Goal: Task Accomplishment & Management: Complete application form

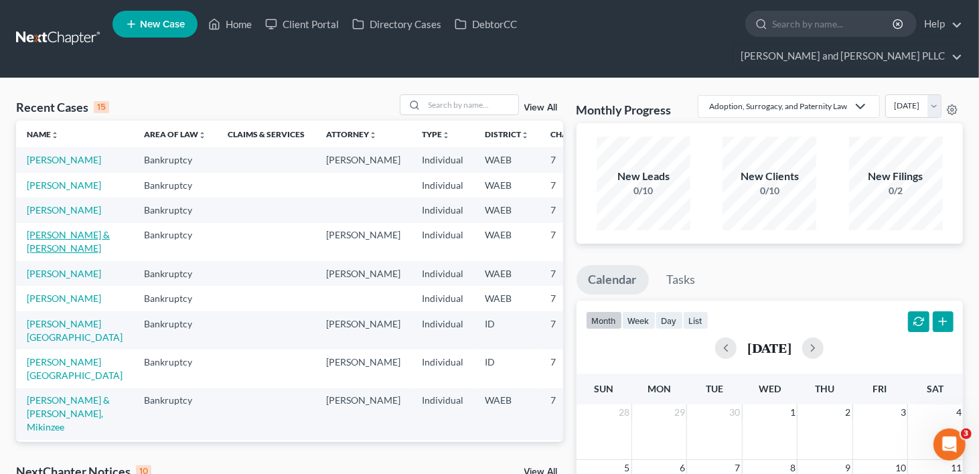
click at [42, 254] on link "[PERSON_NAME] & [PERSON_NAME]" at bounding box center [68, 241] width 83 height 25
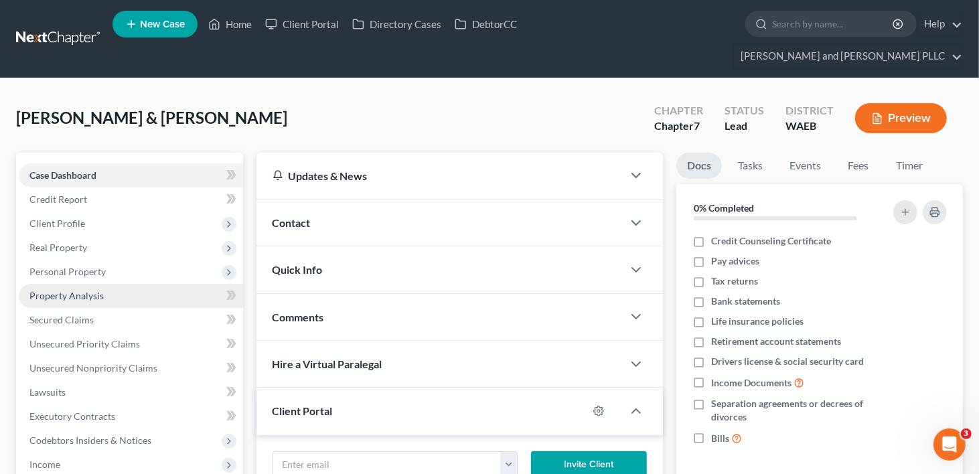
scroll to position [242, 0]
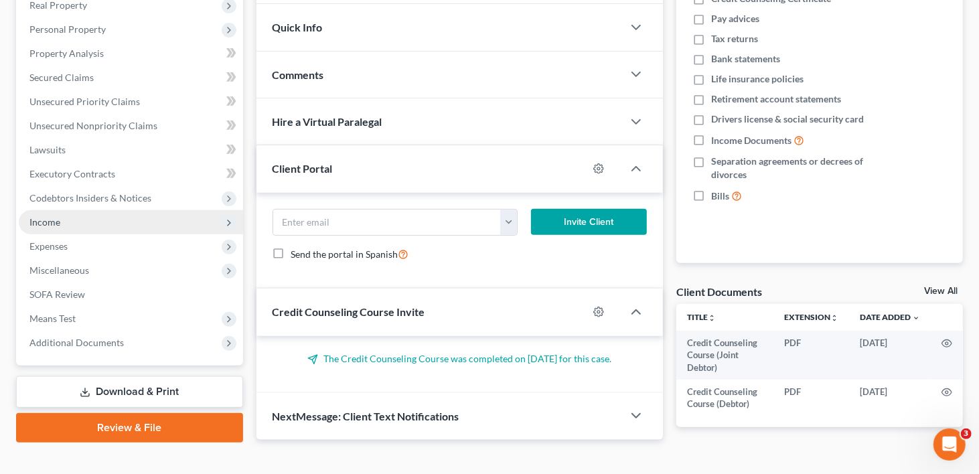
click at [46, 216] on span "Income" at bounding box center [44, 221] width 31 height 11
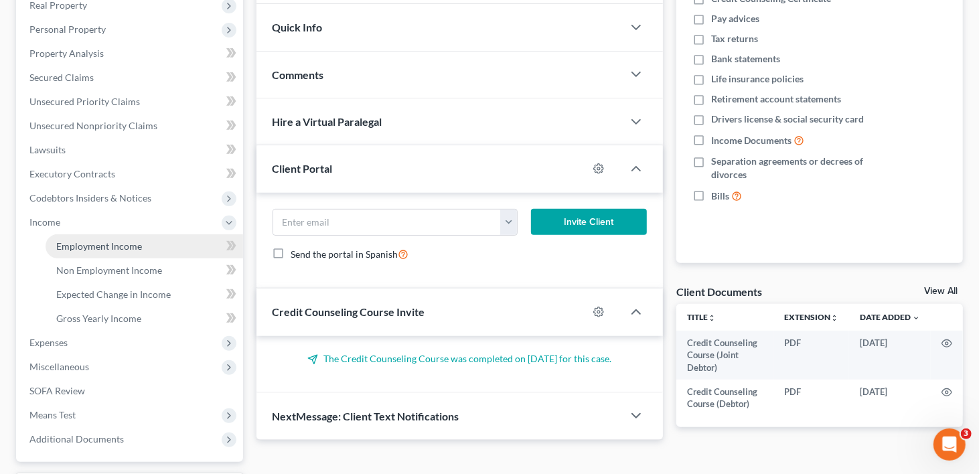
click at [116, 240] on span "Employment Income" at bounding box center [99, 245] width 86 height 11
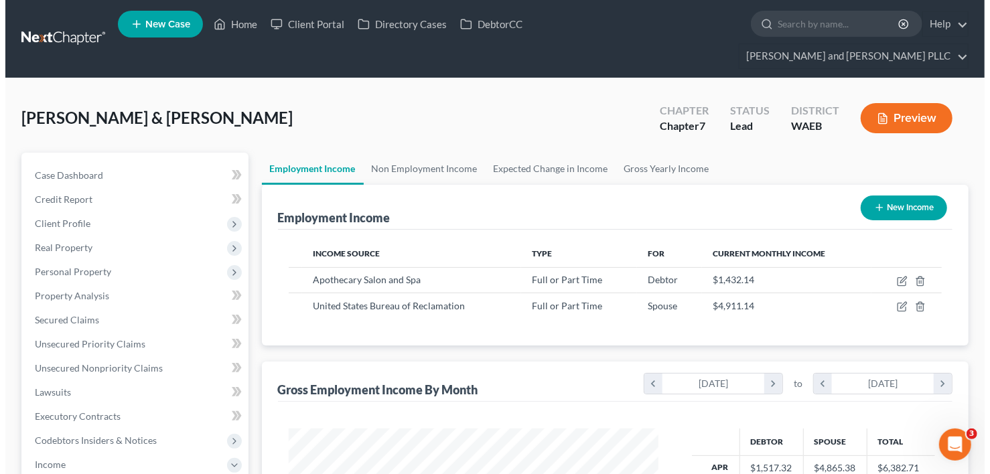
scroll to position [238, 397]
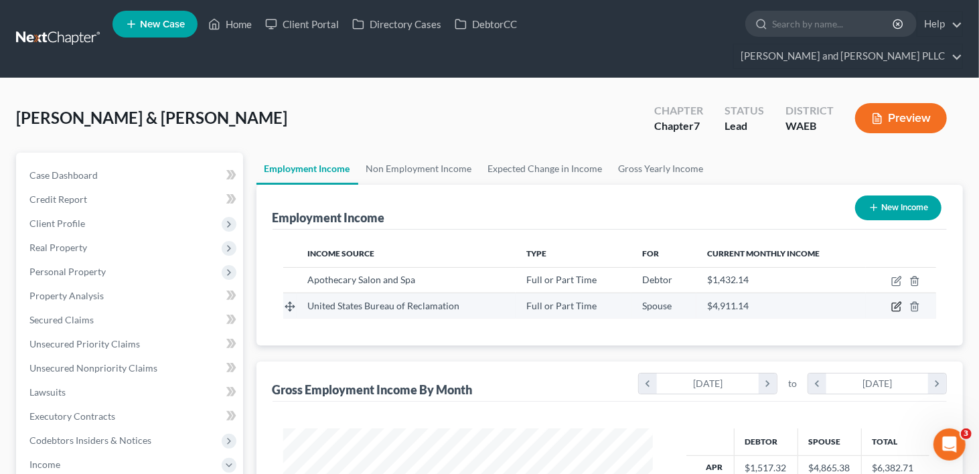
click at [896, 301] on icon "button" at bounding box center [896, 306] width 11 height 11
select select "0"
select select "1"
select select "2"
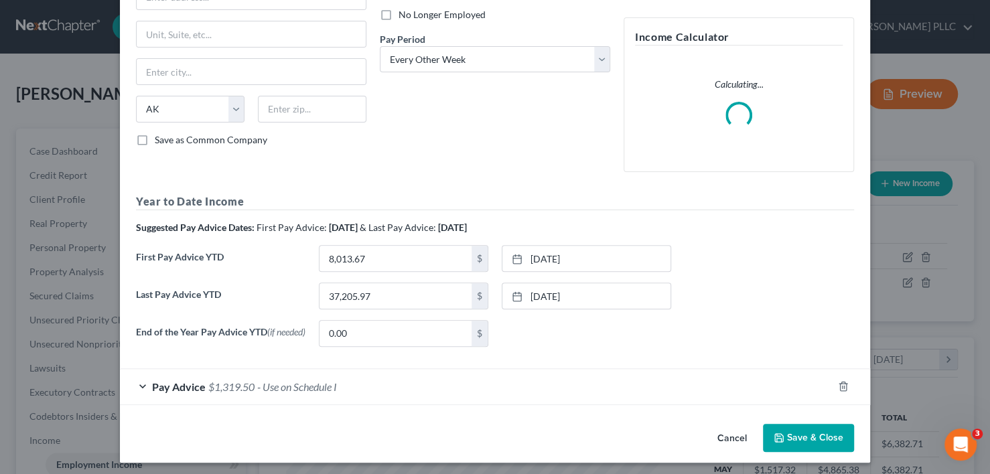
scroll to position [186, 0]
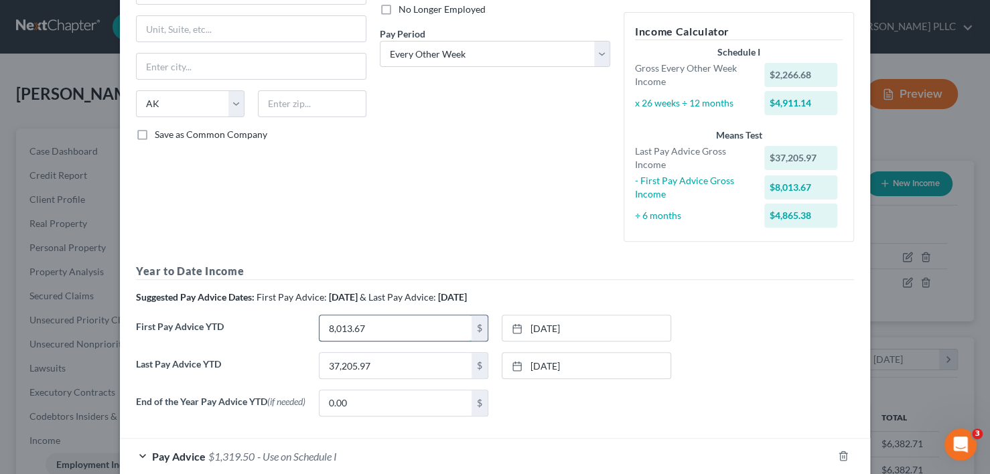
click at [362, 323] on input "8,013.67" at bounding box center [395, 327] width 152 height 25
type input "10,940.64"
click at [543, 329] on link "[DATE]" at bounding box center [586, 327] width 168 height 25
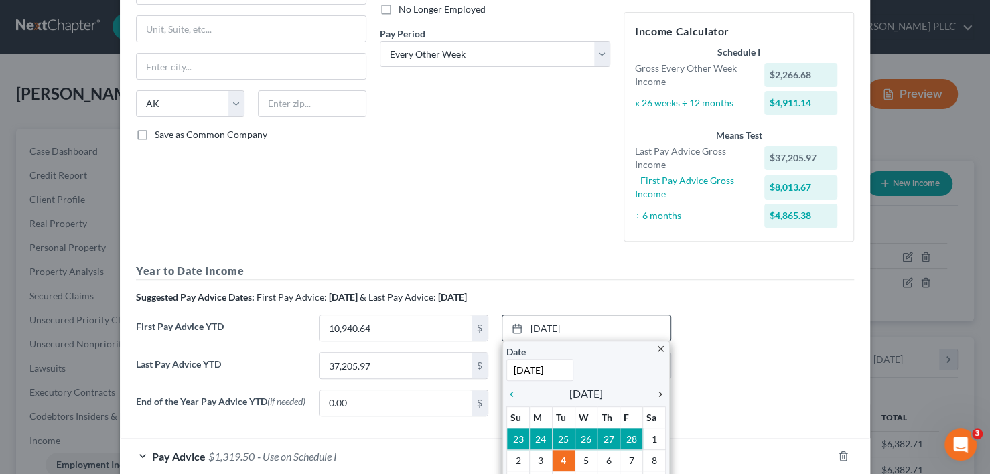
click at [652, 390] on icon "chevron_right" at bounding box center [656, 394] width 17 height 11
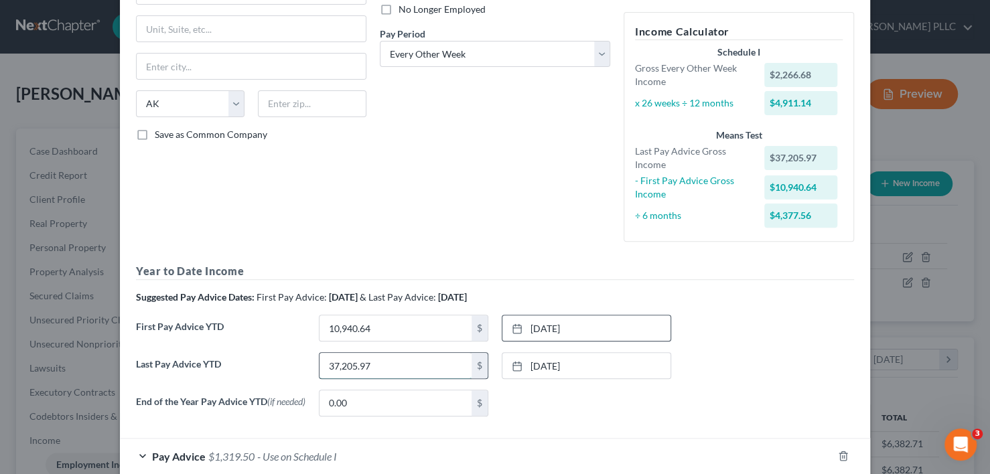
click at [368, 368] on input "37,205.97" at bounding box center [395, 365] width 152 height 25
type input "45,231.87"
click at [369, 333] on input "10,940.64" at bounding box center [395, 327] width 152 height 25
type input "14,949.68"
click at [444, 234] on div "Debtor Spouse Occupation Lead Reclamation Guide Length of Employment 6 No Longe…" at bounding box center [495, 63] width 244 height 377
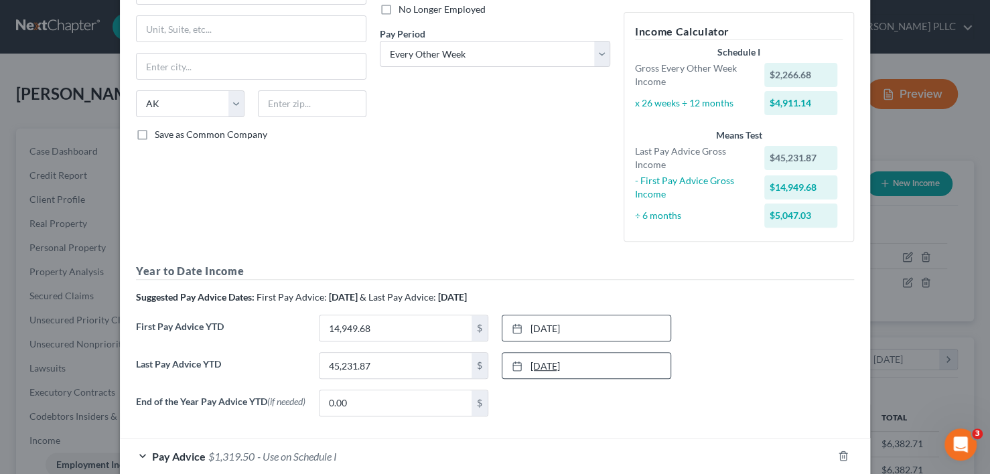
click at [552, 355] on link "[DATE]" at bounding box center [586, 365] width 168 height 25
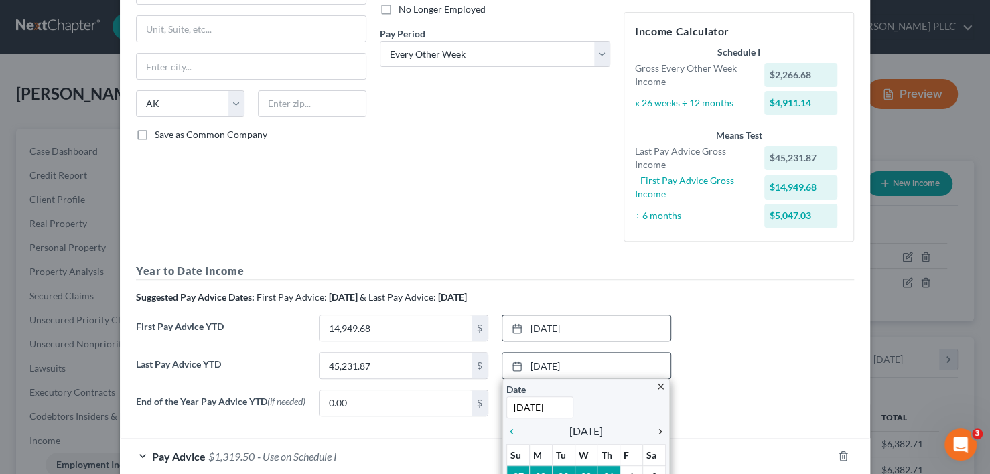
click at [658, 427] on icon "chevron_right" at bounding box center [656, 432] width 17 height 11
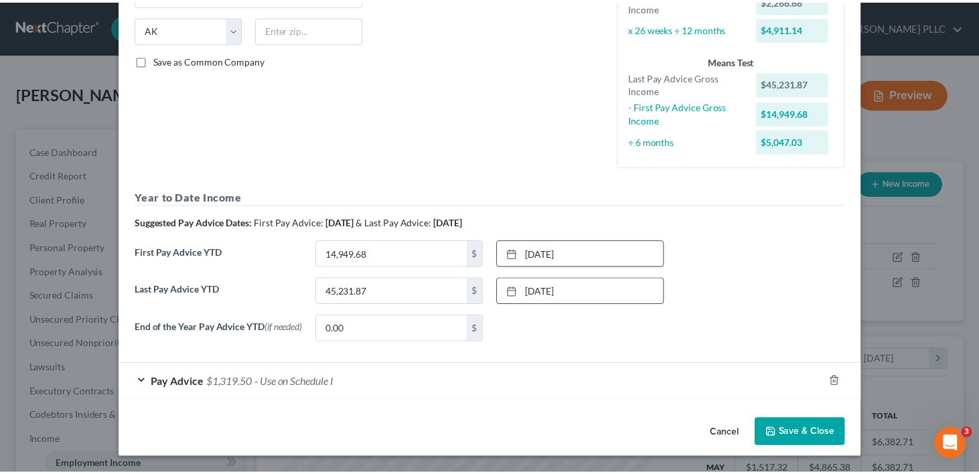
scroll to position [261, 0]
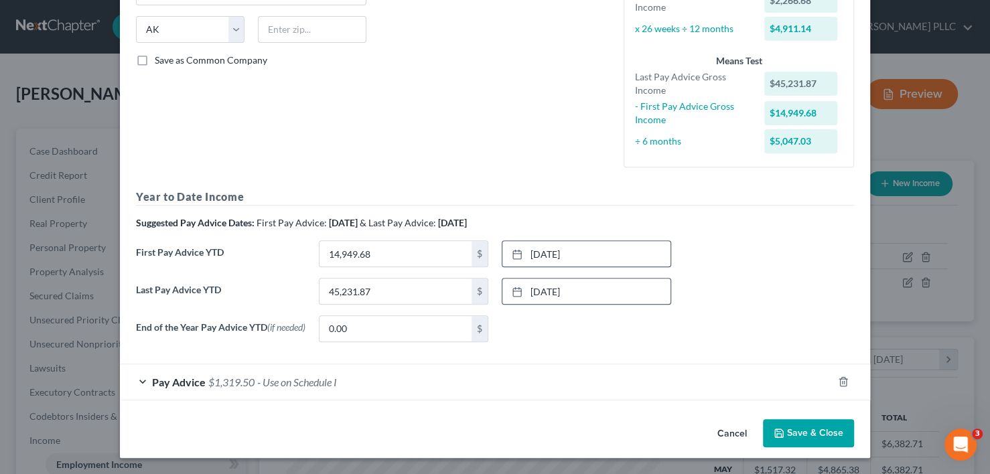
drag, startPoint x: 800, startPoint y: 429, endPoint x: 791, endPoint y: 435, distance: 10.2
click at [800, 429] on button "Save & Close" at bounding box center [808, 433] width 91 height 28
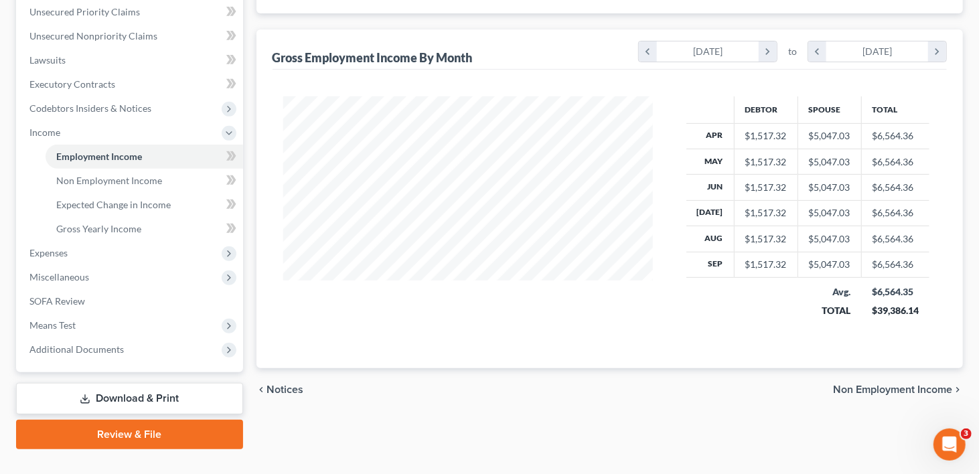
scroll to position [0, 0]
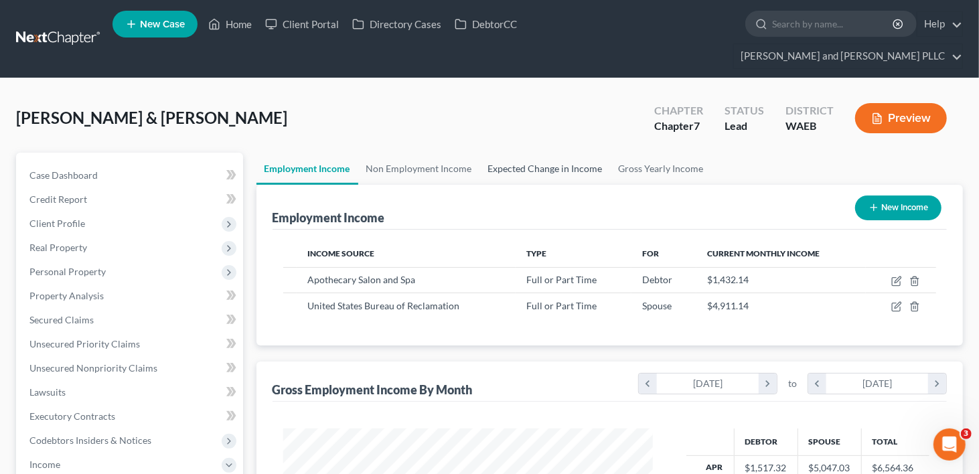
click at [542, 153] on link "Expected Change in Income" at bounding box center [545, 169] width 131 height 32
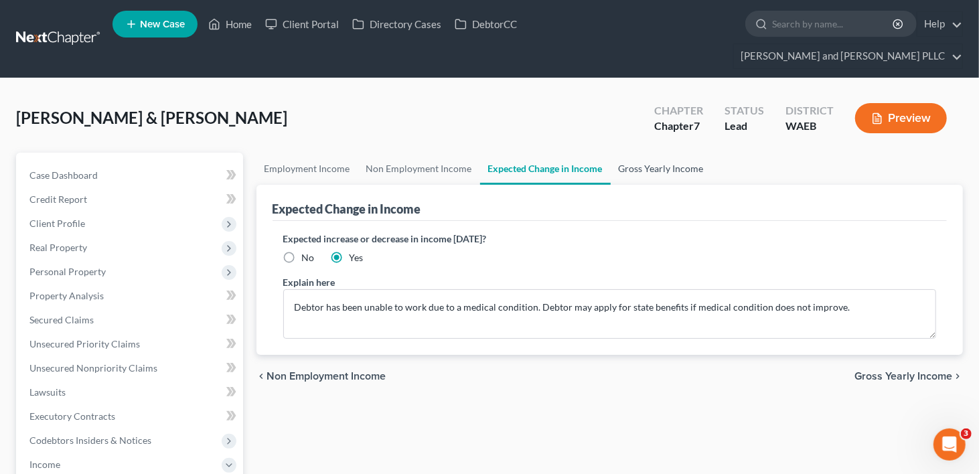
click at [642, 153] on link "Gross Yearly Income" at bounding box center [661, 169] width 101 height 32
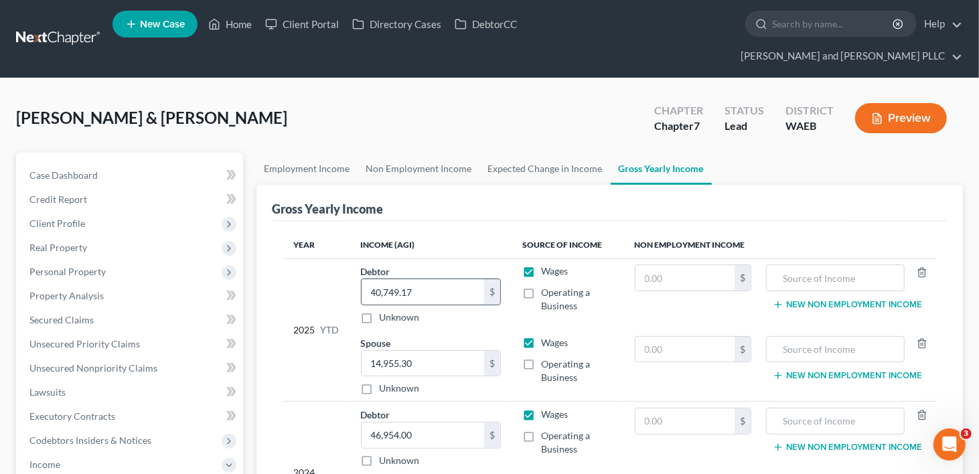
click at [443, 279] on input "40,749.17" at bounding box center [423, 291] width 123 height 25
type input "47,338.28"
click at [561, 94] on div "[PERSON_NAME] & [PERSON_NAME] Upgraded Chapter Chapter 7 Status Lead District […" at bounding box center [489, 123] width 947 height 58
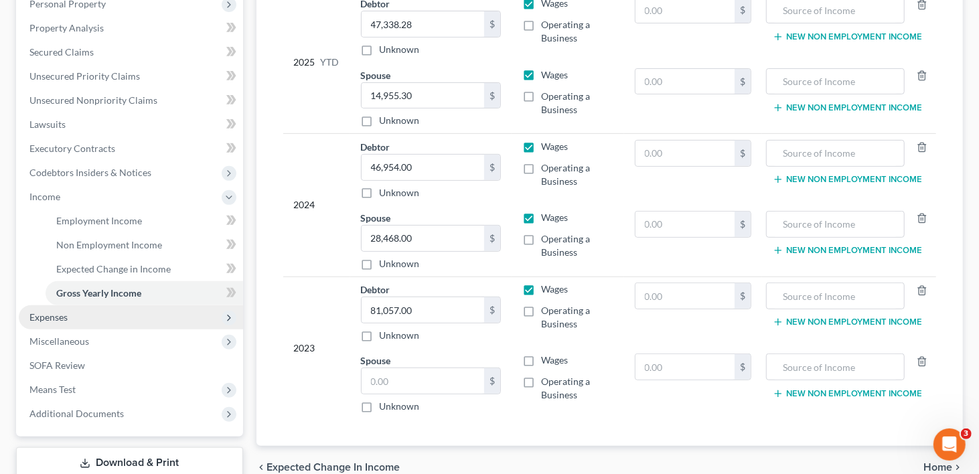
click at [55, 311] on span "Expenses" at bounding box center [48, 316] width 38 height 11
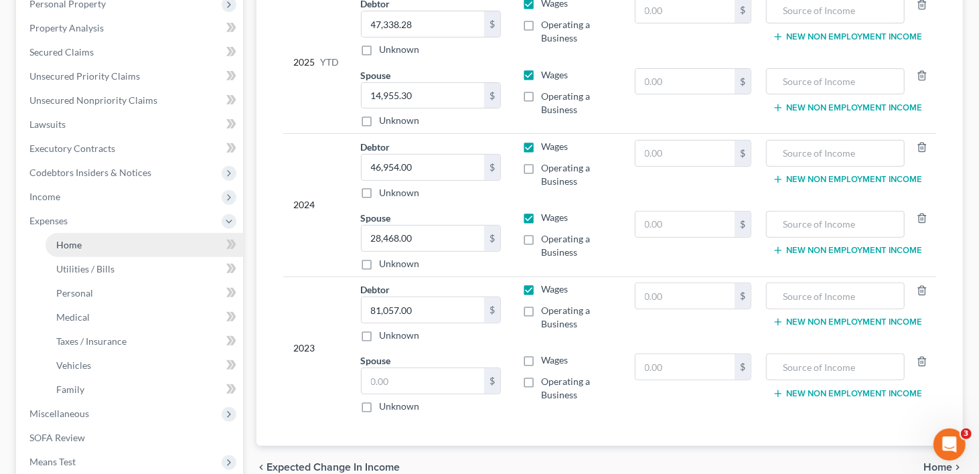
click at [78, 239] on span "Home" at bounding box center [68, 244] width 25 height 11
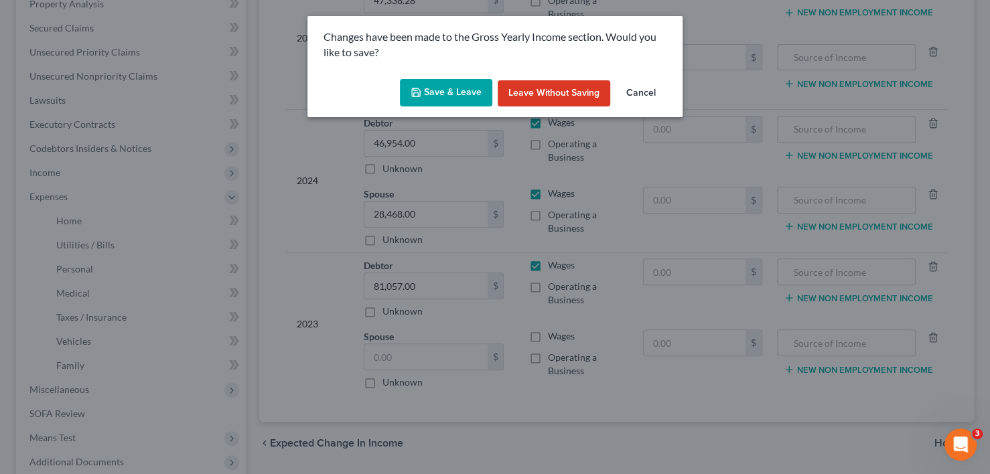
click at [453, 98] on button "Save & Leave" at bounding box center [446, 93] width 92 height 28
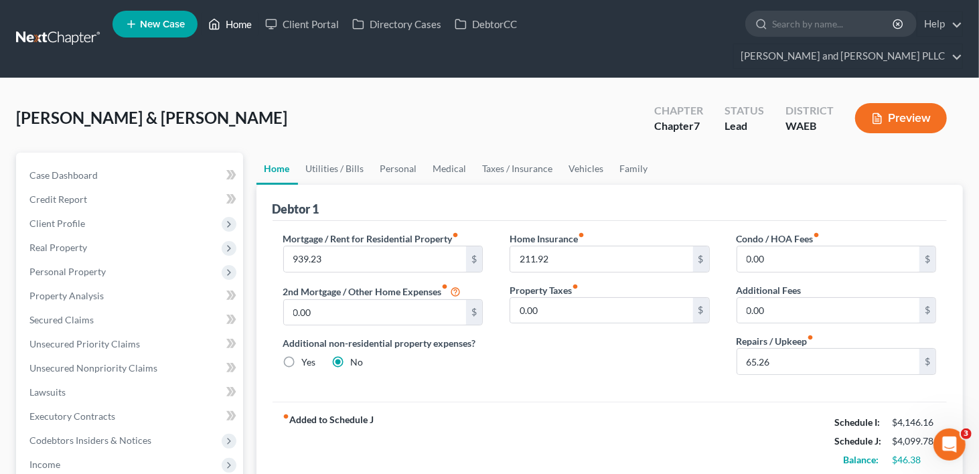
click at [247, 28] on link "Home" at bounding box center [230, 24] width 57 height 24
